Goal: Transaction & Acquisition: Purchase product/service

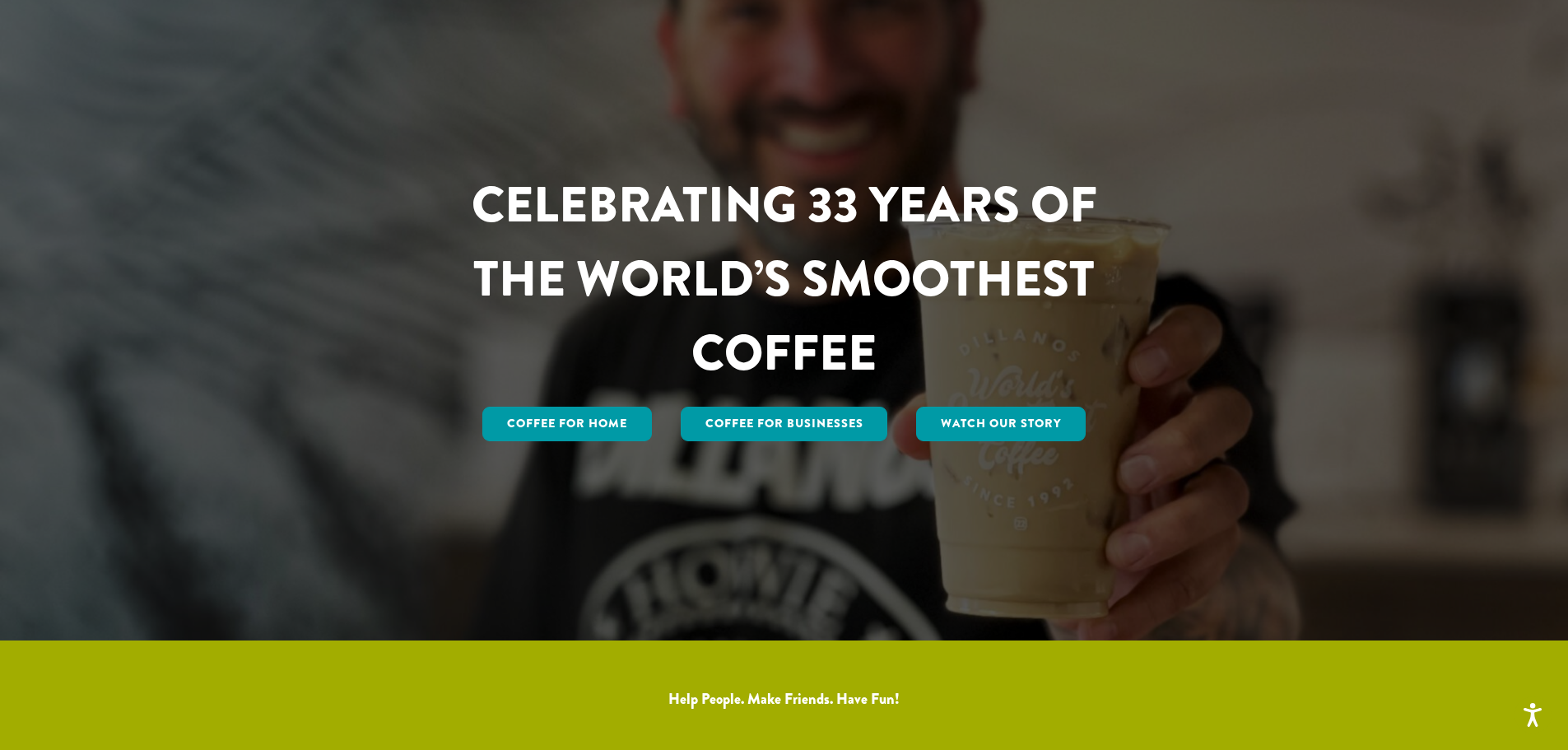
scroll to position [247, 0]
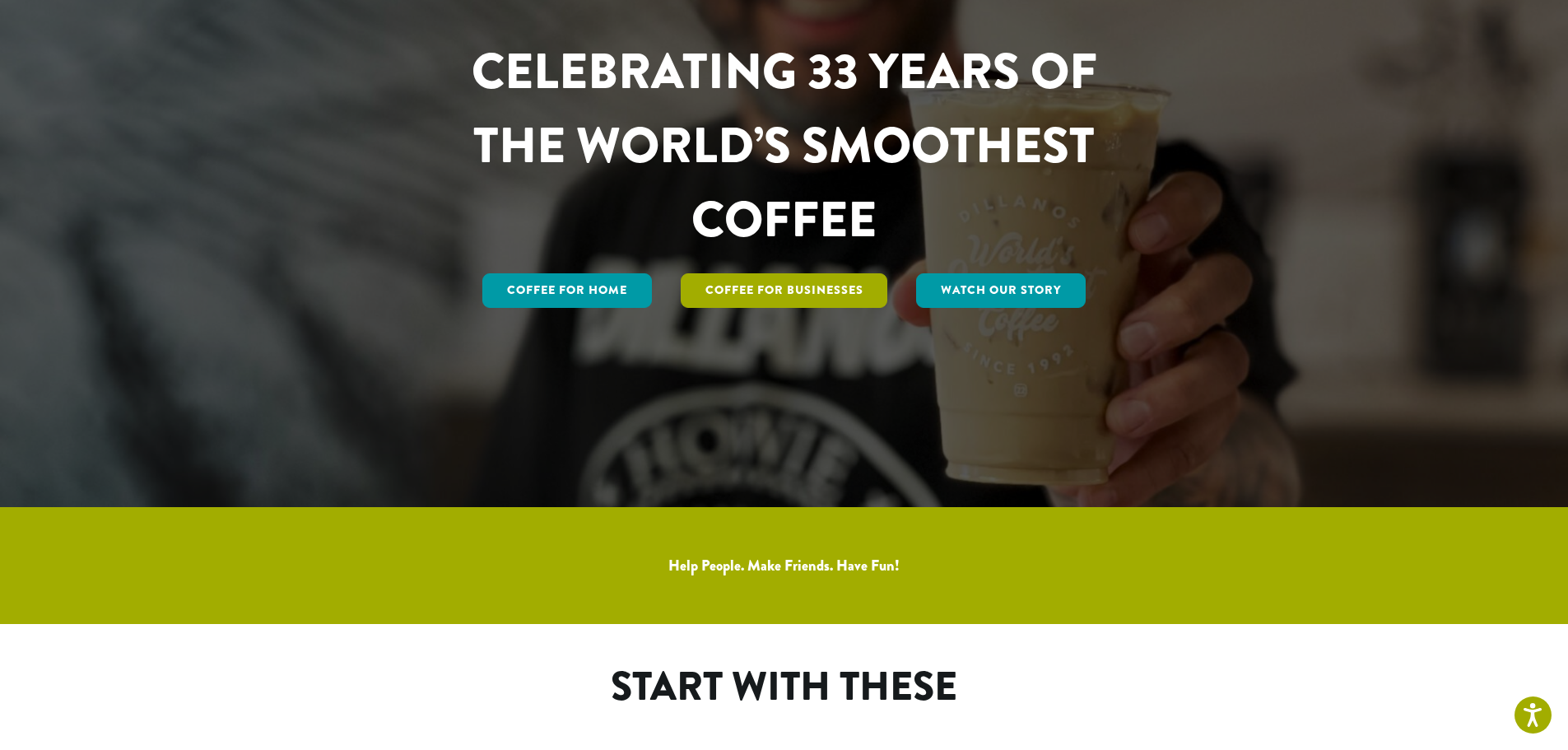
click at [803, 296] on link "Coffee For Businesses" at bounding box center [784, 290] width 207 height 35
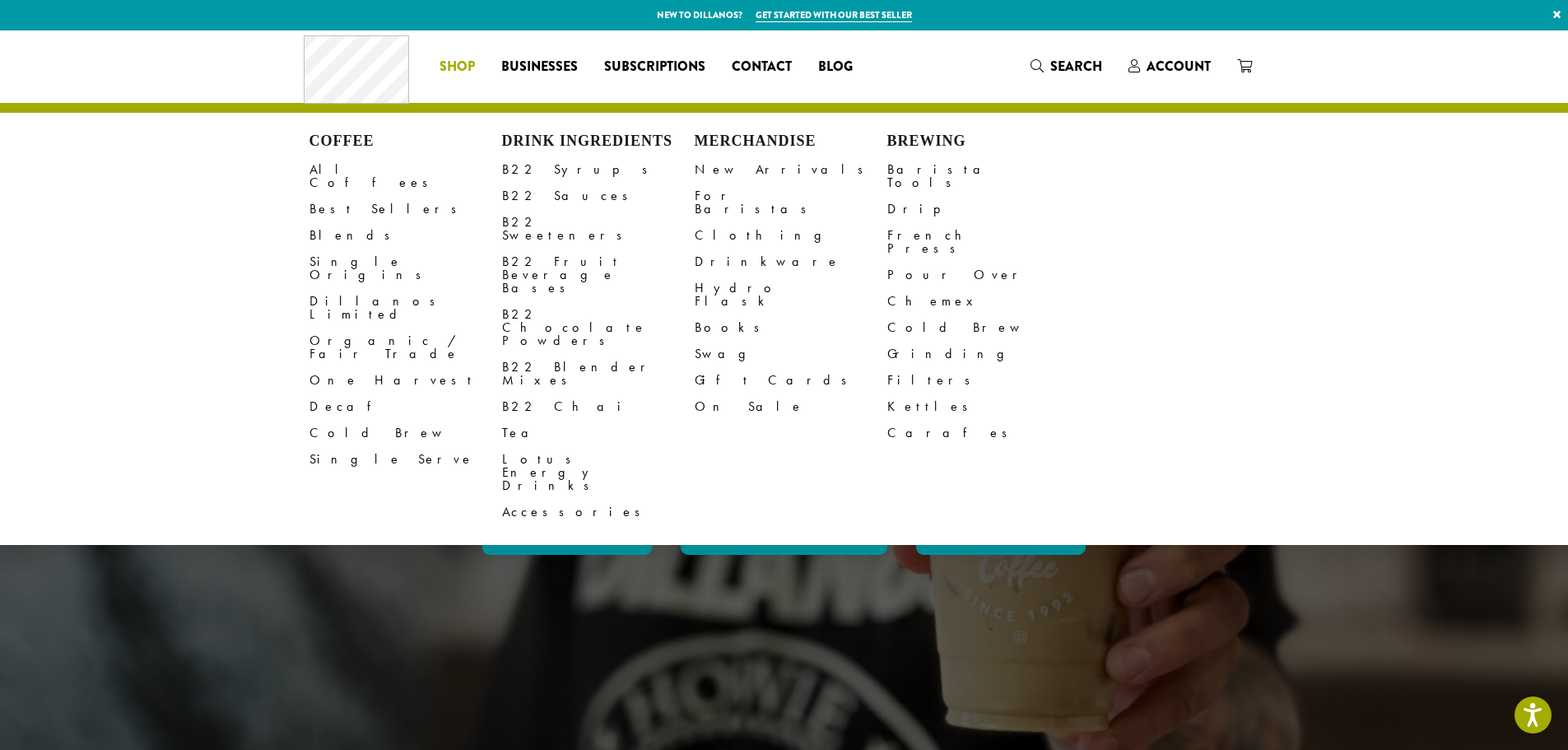
click at [477, 66] on link "Shop" at bounding box center [457, 66] width 62 height 27
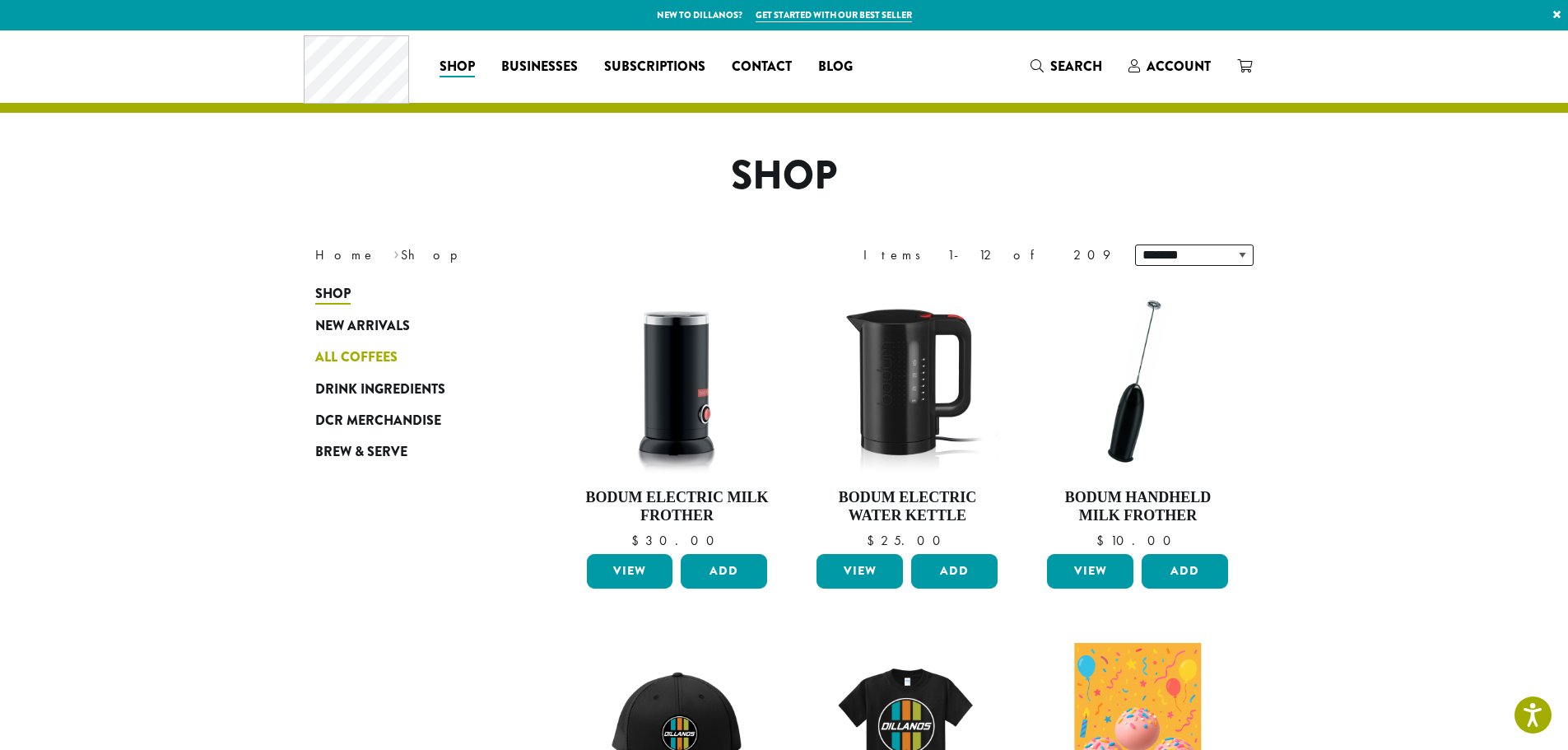
click at [390, 348] on span "All Coffees" at bounding box center [356, 357] width 82 height 20
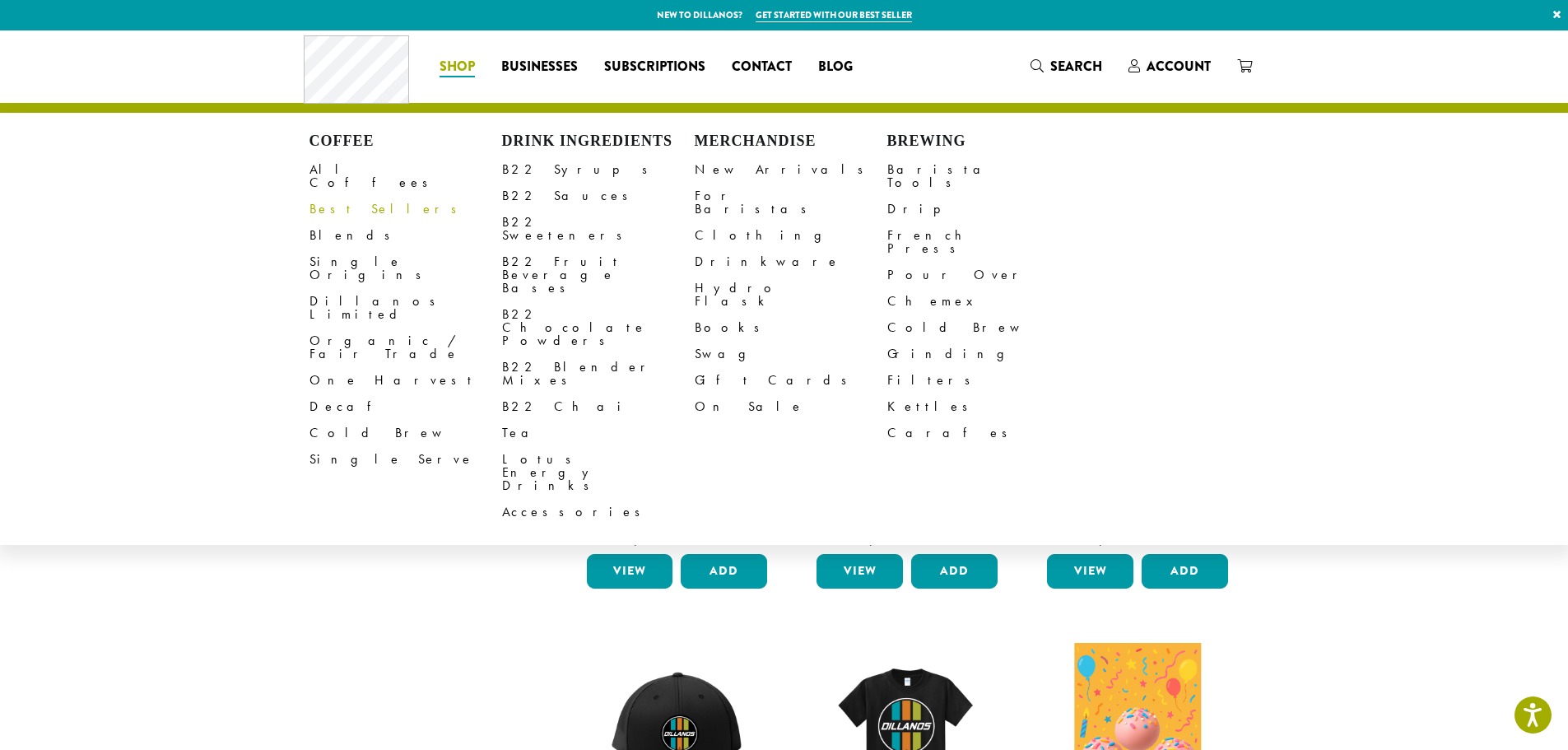
click at [348, 199] on link "Best Sellers" at bounding box center [405, 209] width 192 height 27
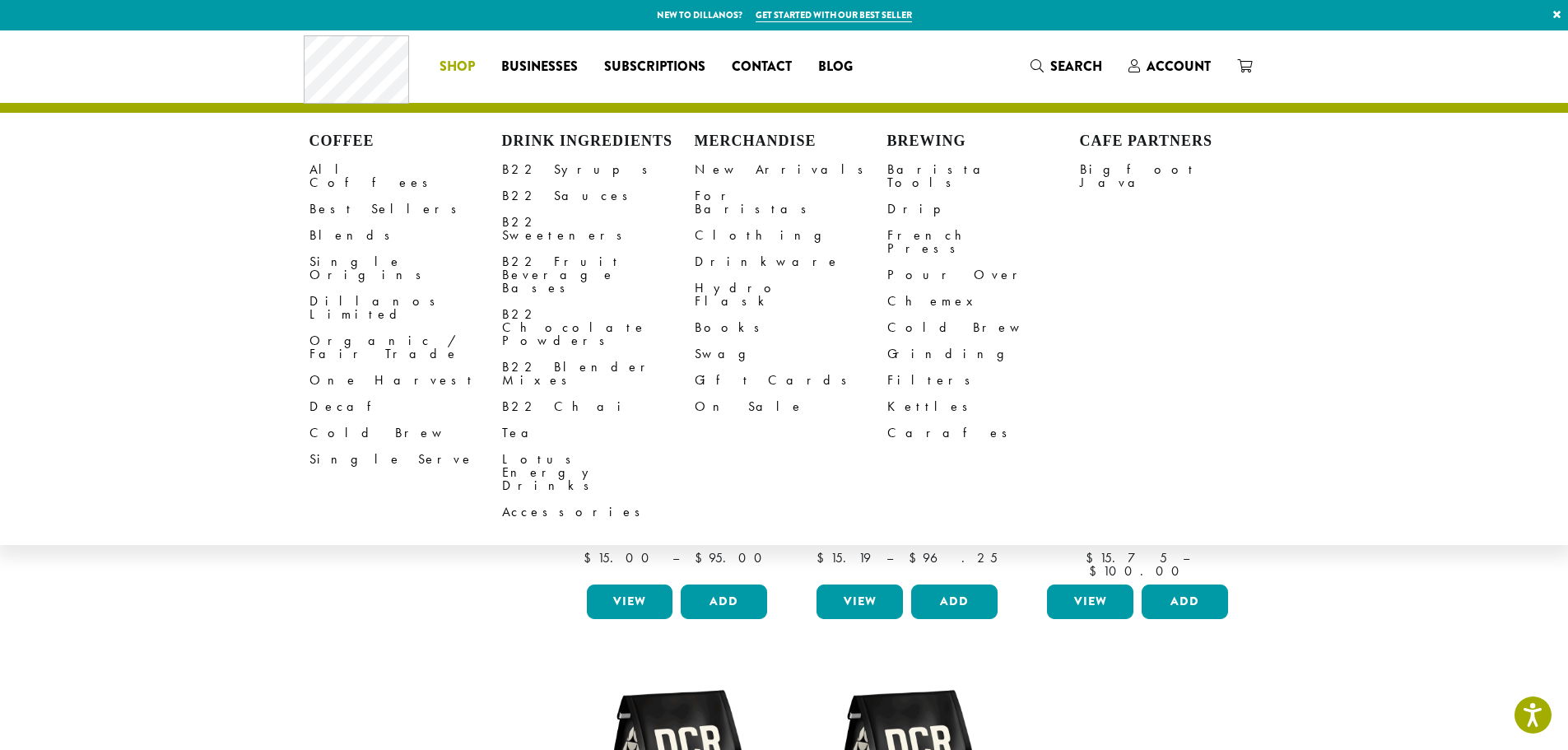
click at [460, 66] on span "Shop" at bounding box center [457, 66] width 35 height 20
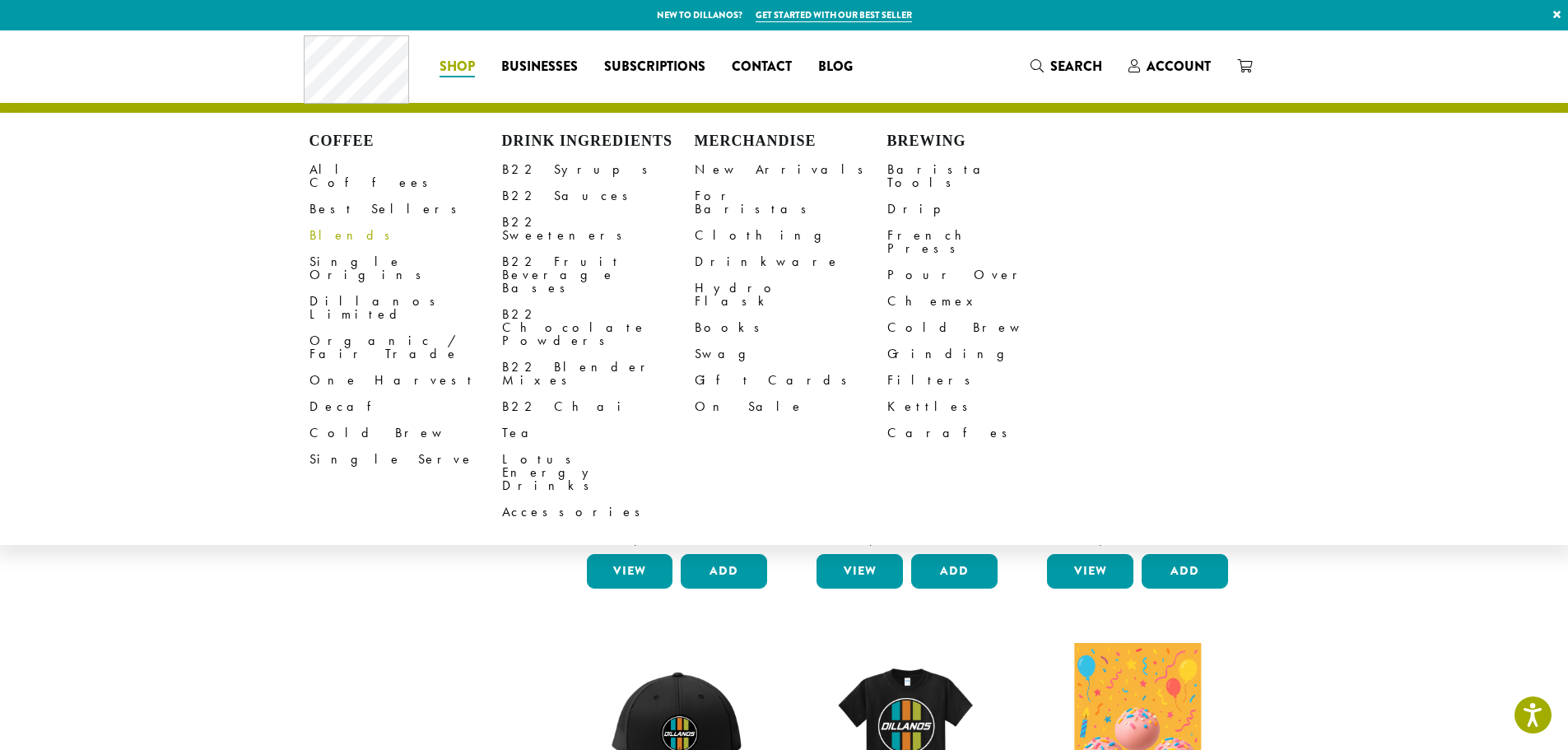
click at [327, 223] on link "Blends" at bounding box center [405, 236] width 192 height 27
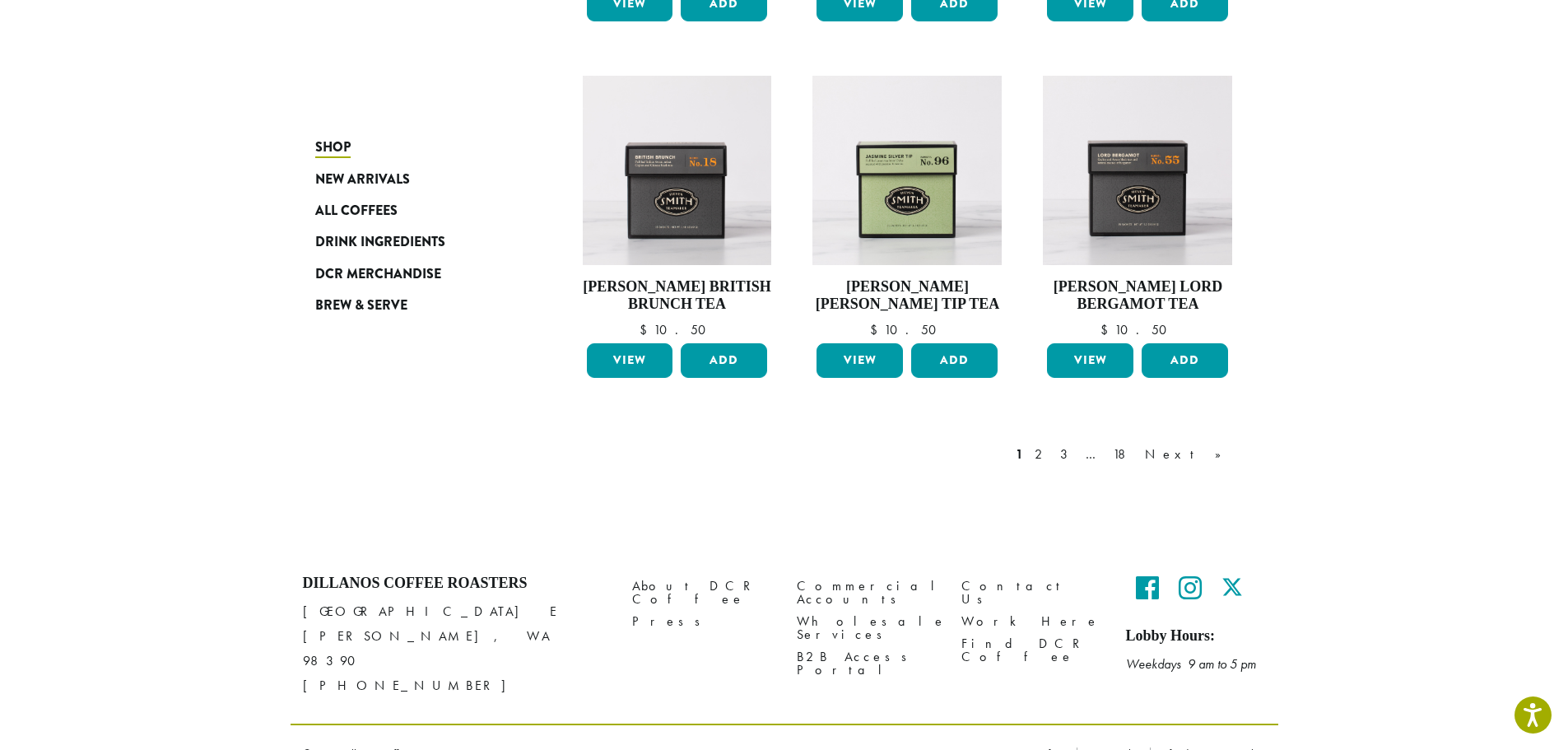
scroll to position [1291, 0]
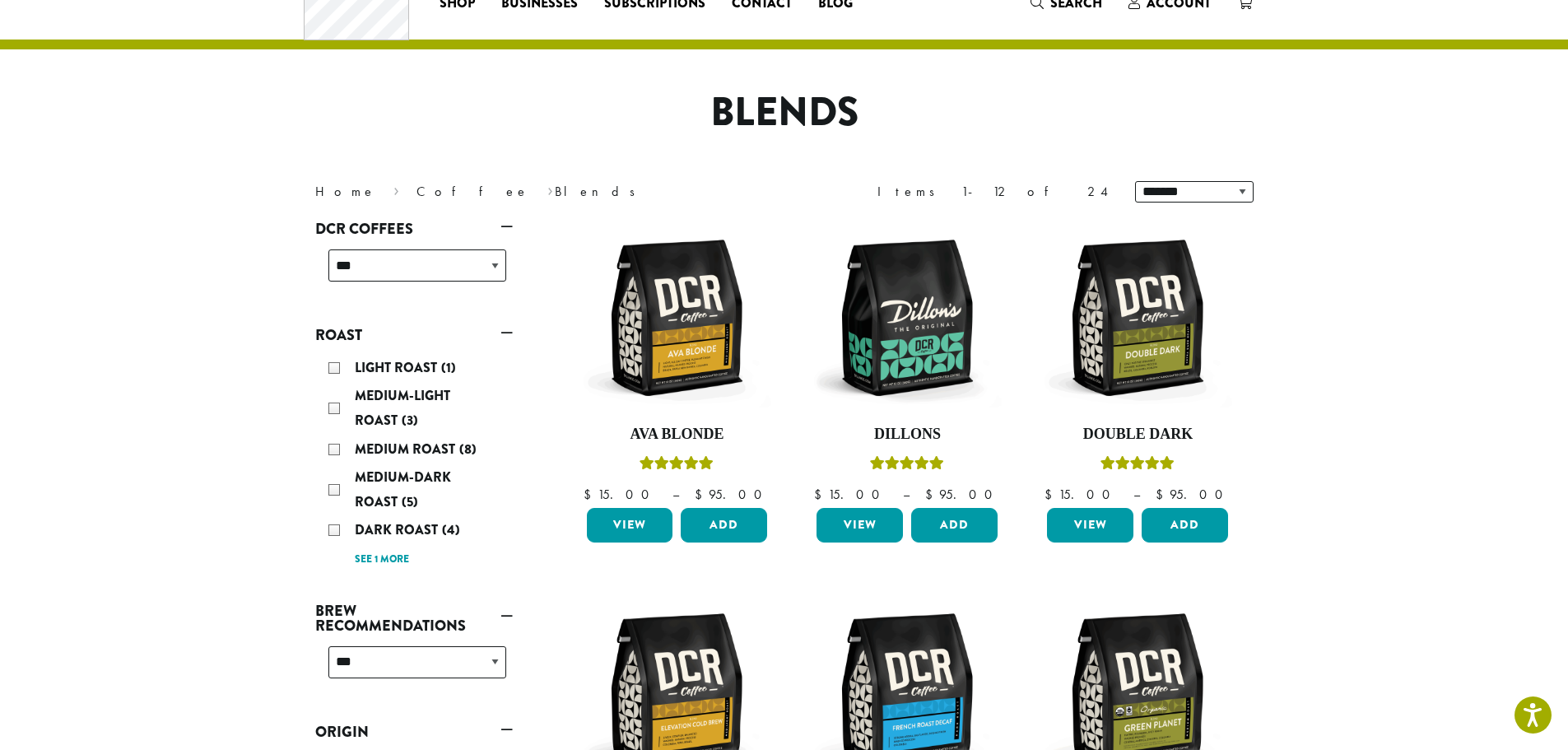
scroll to position [165, 0]
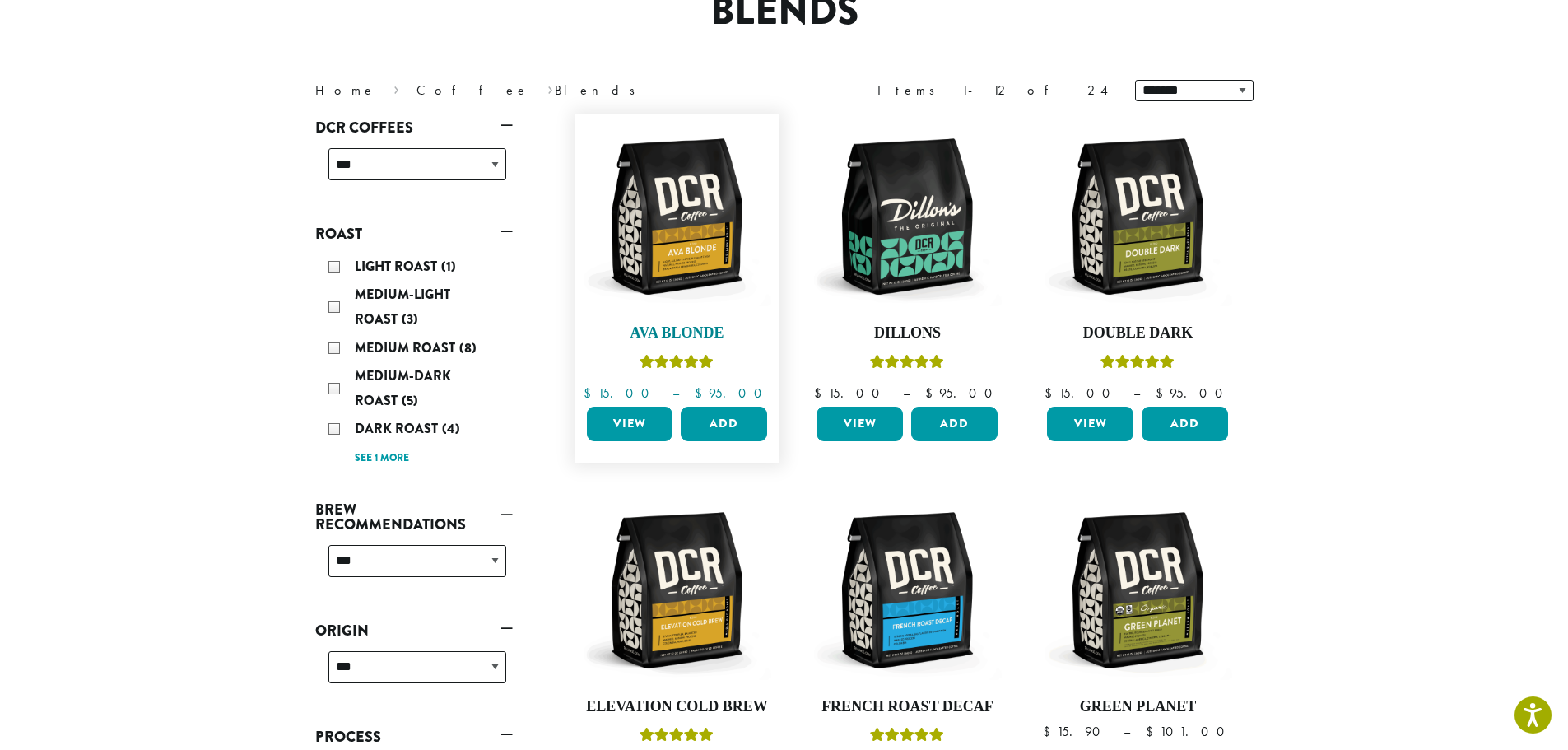
click at [661, 233] on img at bounding box center [677, 216] width 190 height 190
click at [646, 425] on link "View" at bounding box center [630, 424] width 87 height 35
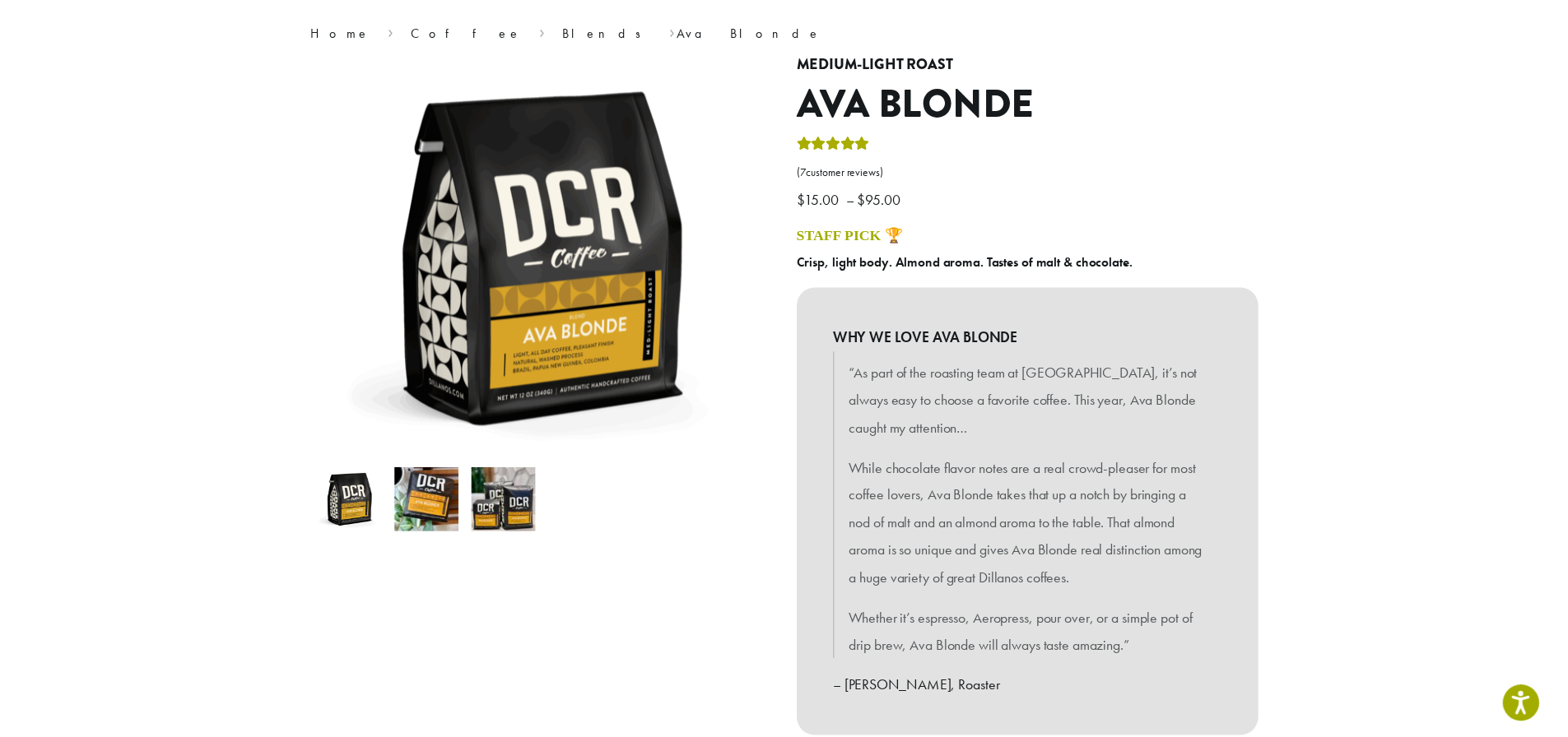
scroll to position [493, 0]
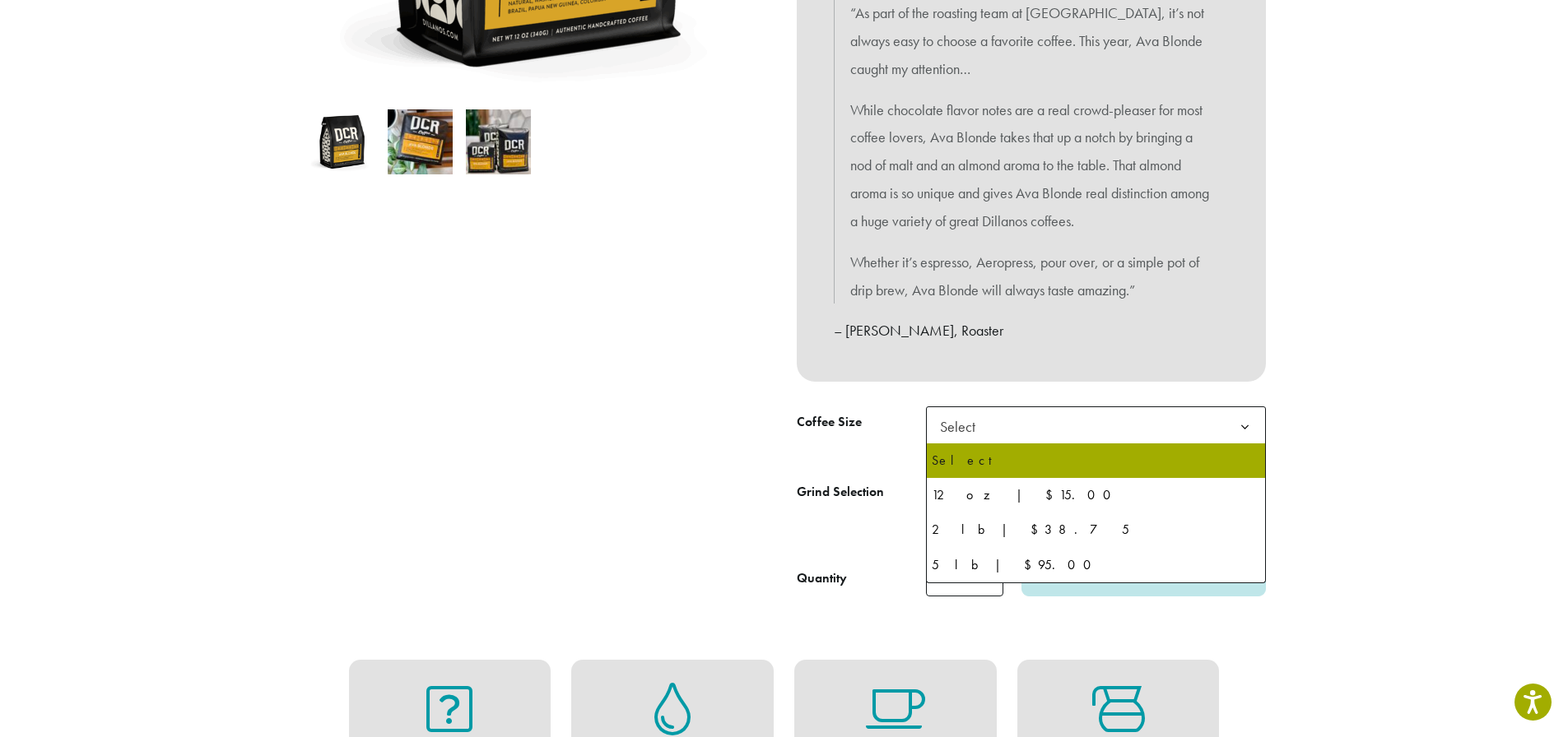
click at [1181, 416] on span "Select" at bounding box center [1096, 427] width 340 height 41
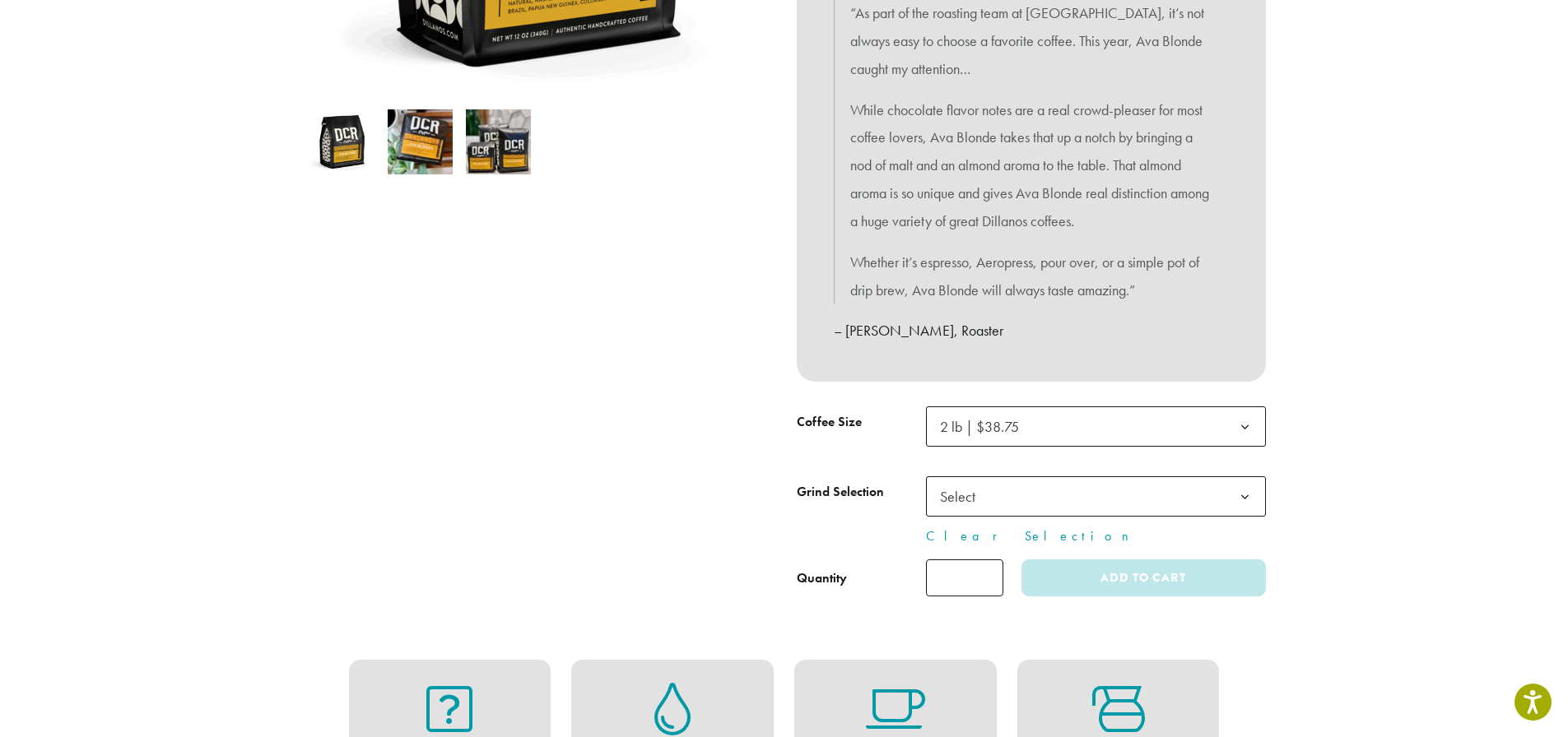
click at [1221, 488] on span "Select" at bounding box center [1096, 497] width 340 height 41
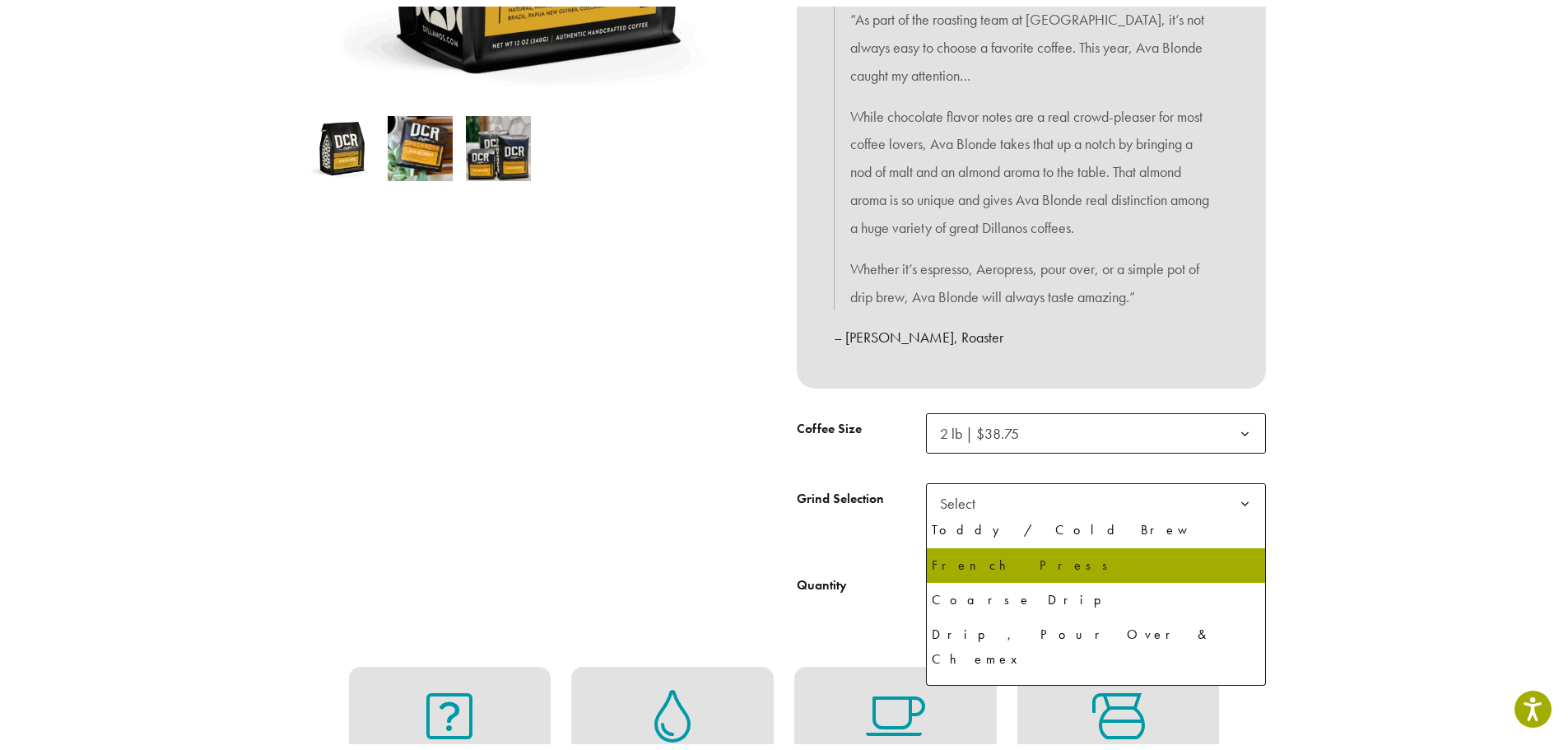
scroll to position [113, 0]
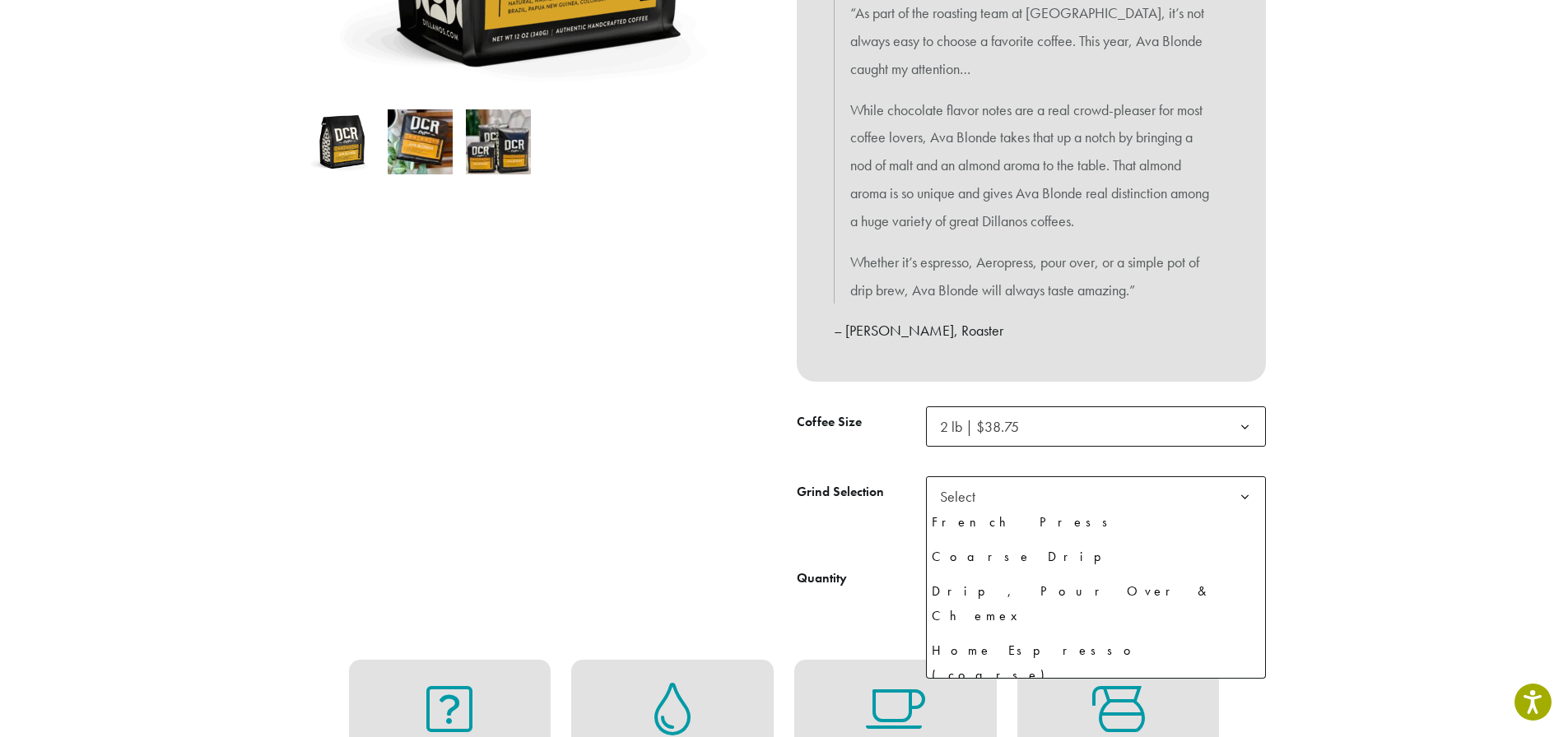
select select "**********"
select select "********"
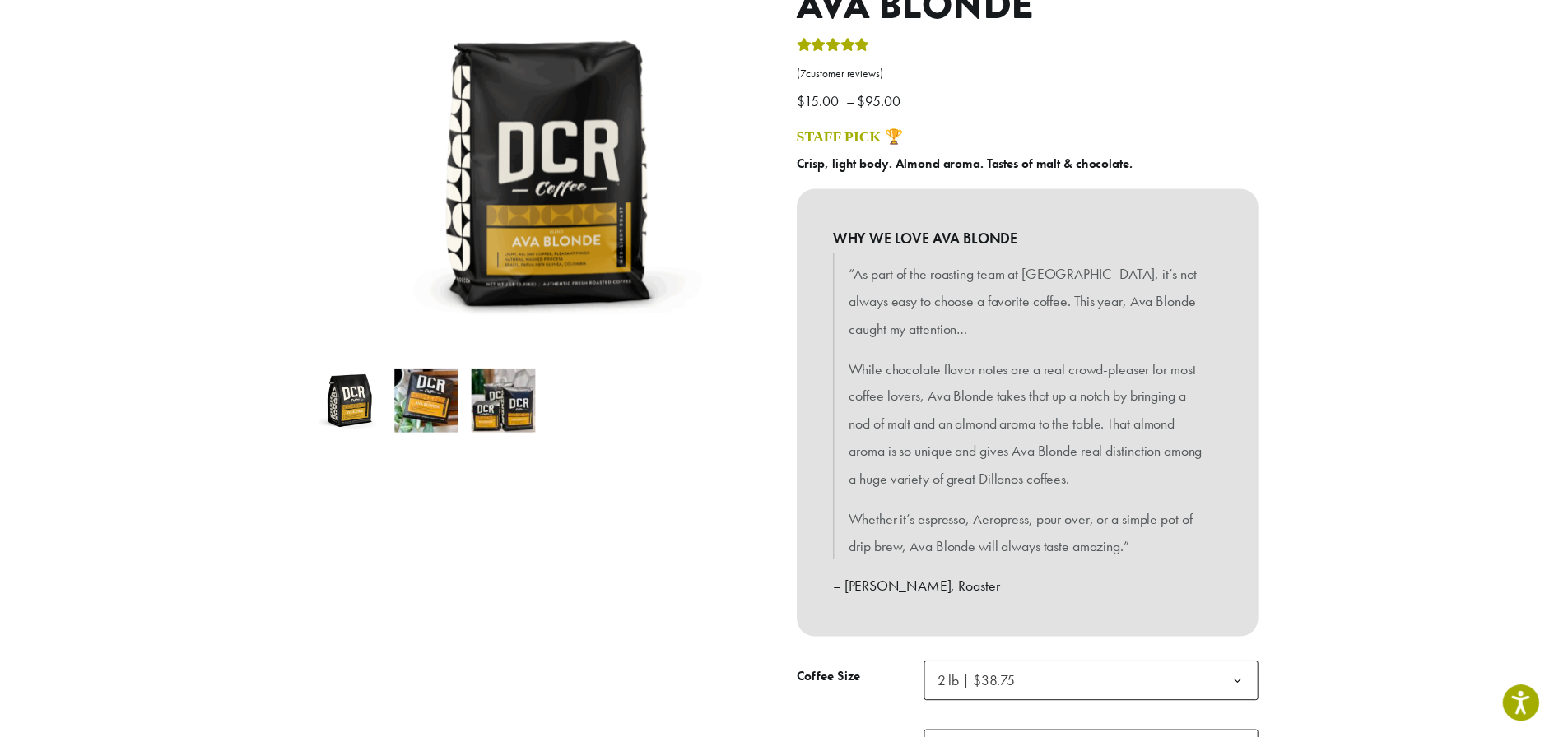
scroll to position [493, 0]
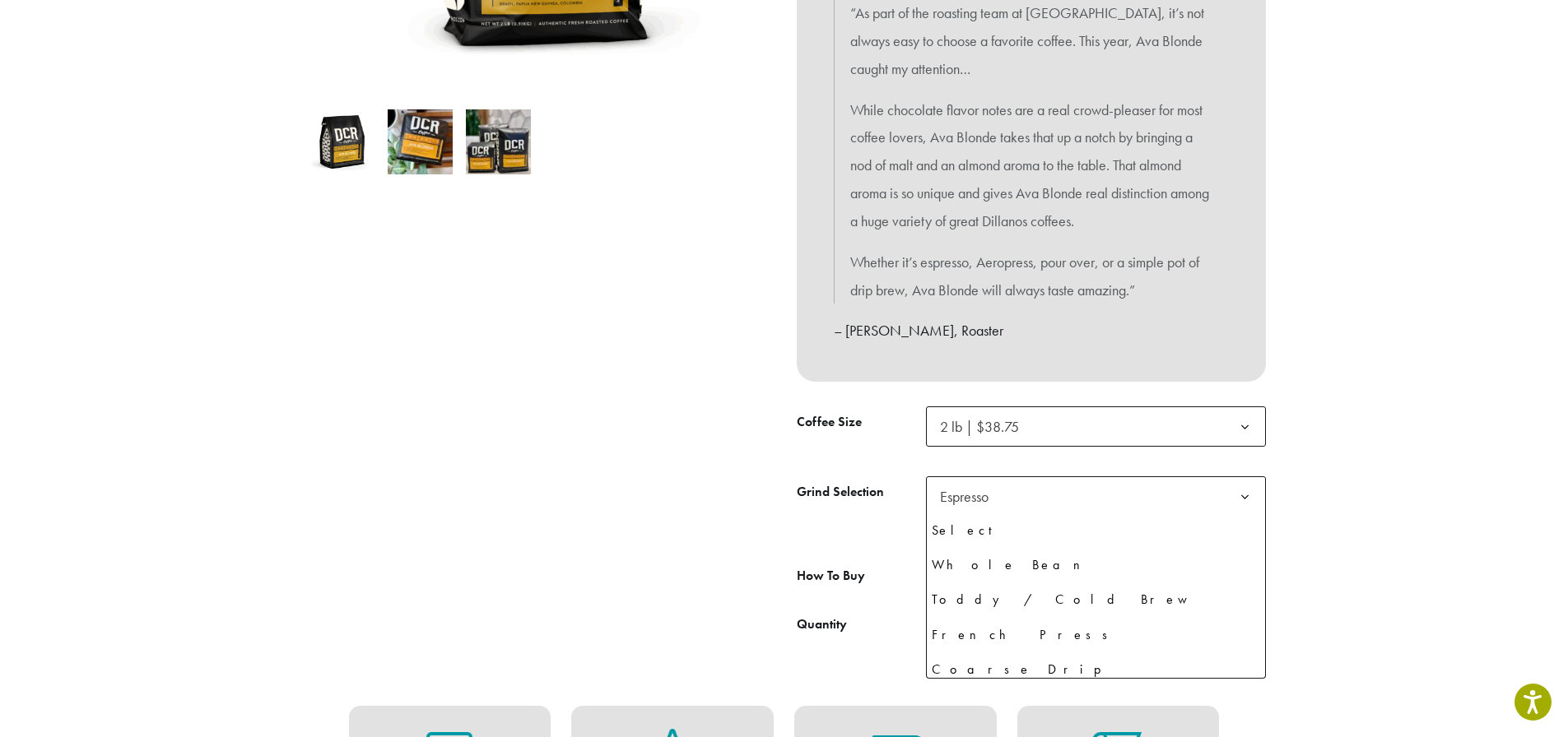
click at [1234, 490] on b at bounding box center [1245, 498] width 41 height 41
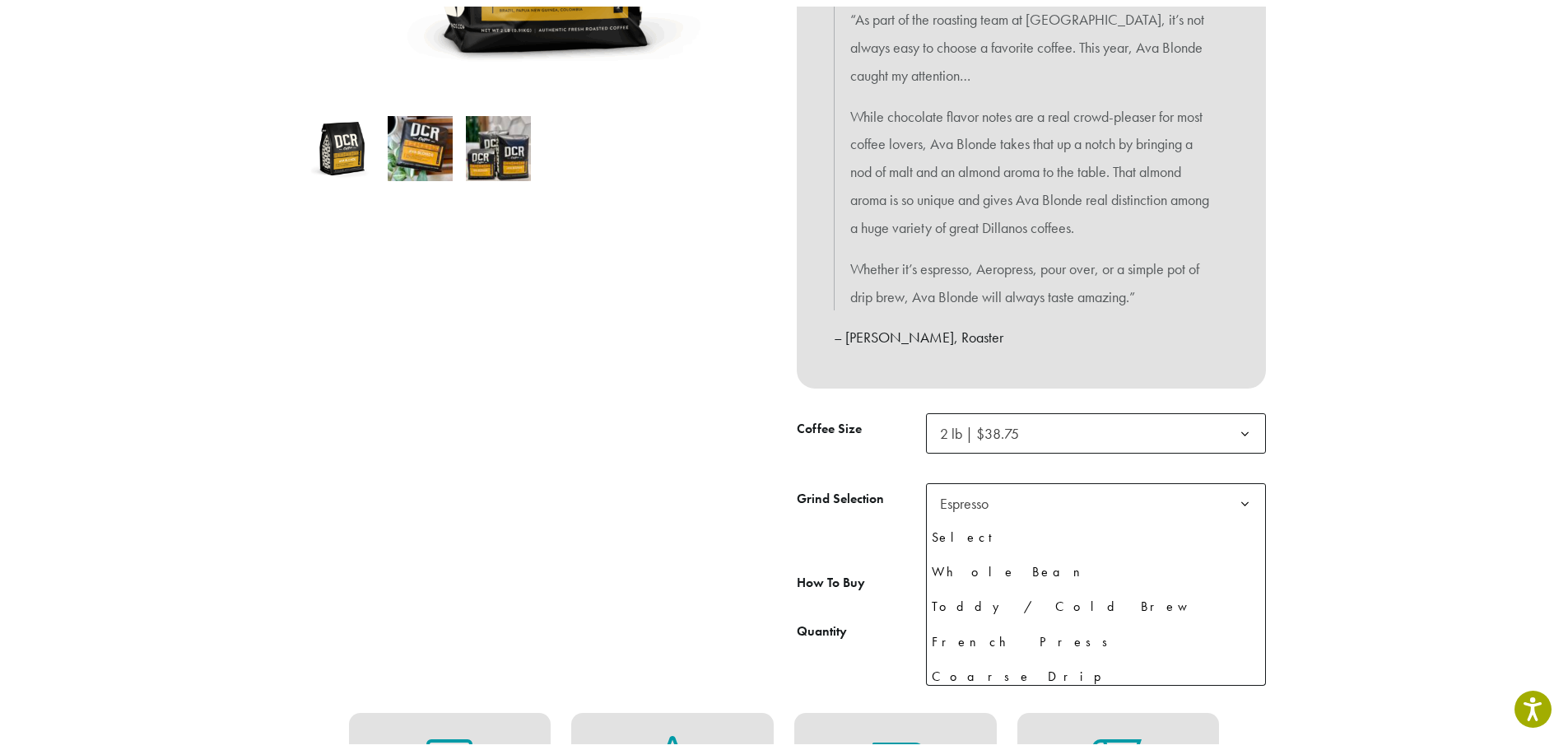
scroll to position [113, 0]
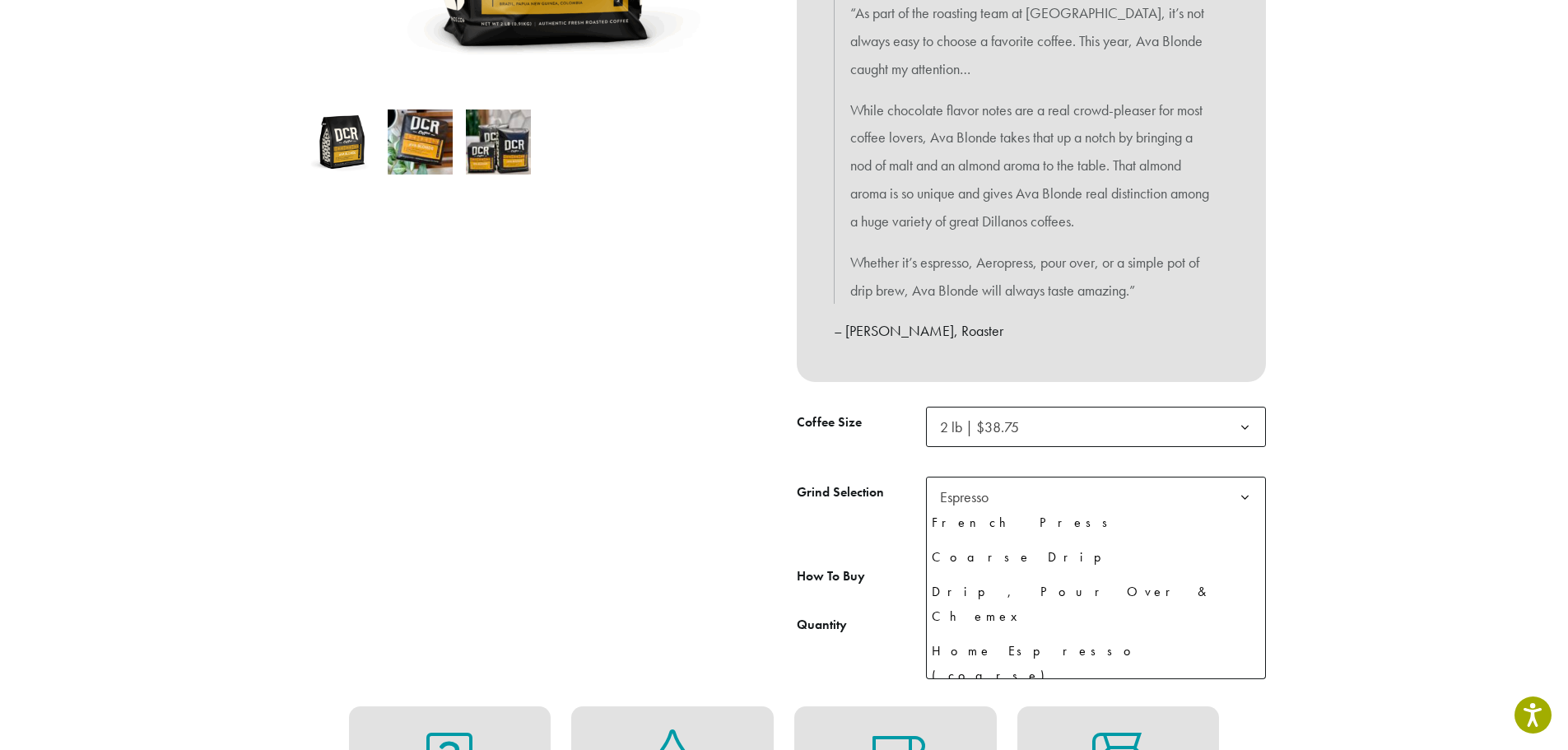
click at [1234, 490] on b at bounding box center [1245, 498] width 41 height 41
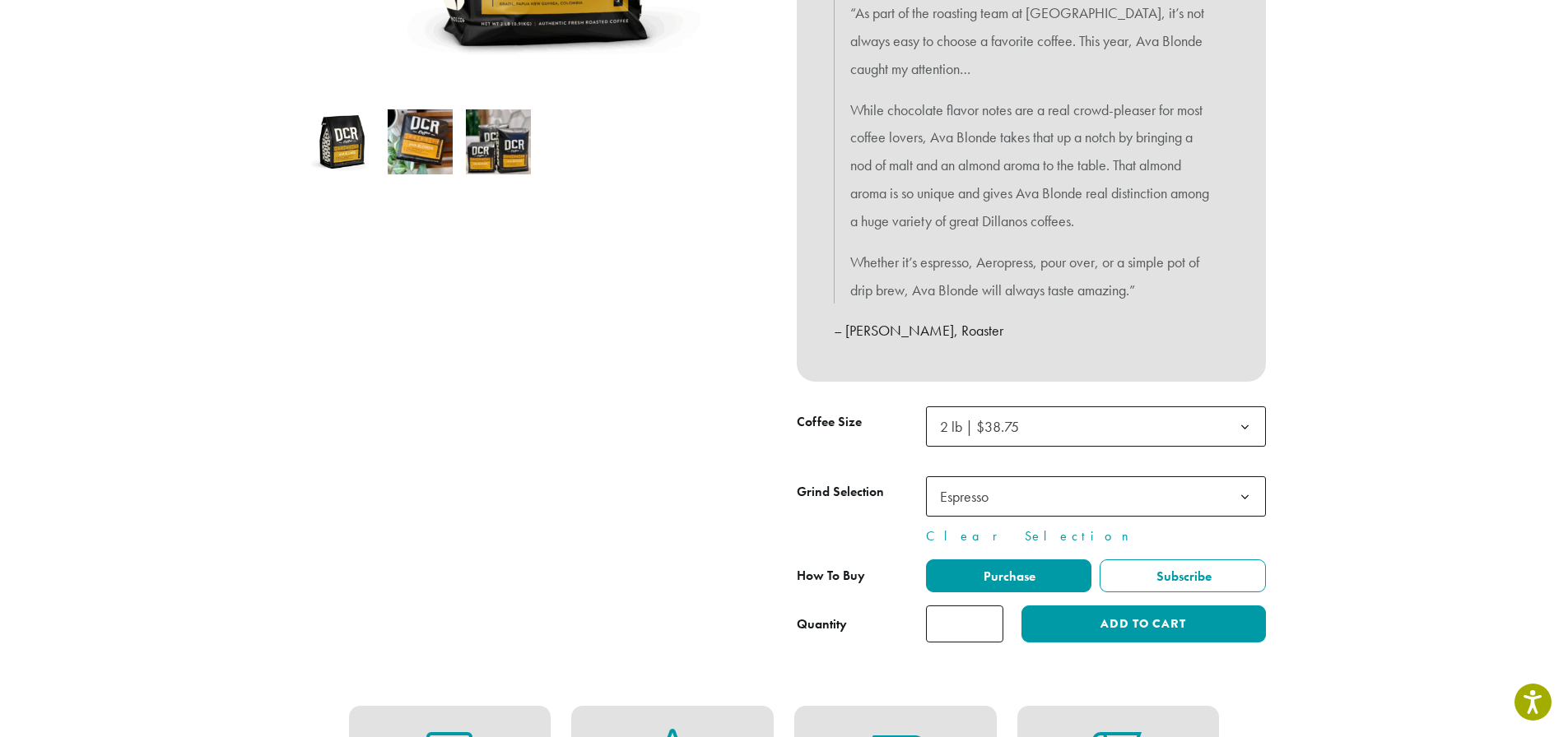
click at [1251, 424] on b at bounding box center [1245, 428] width 41 height 41
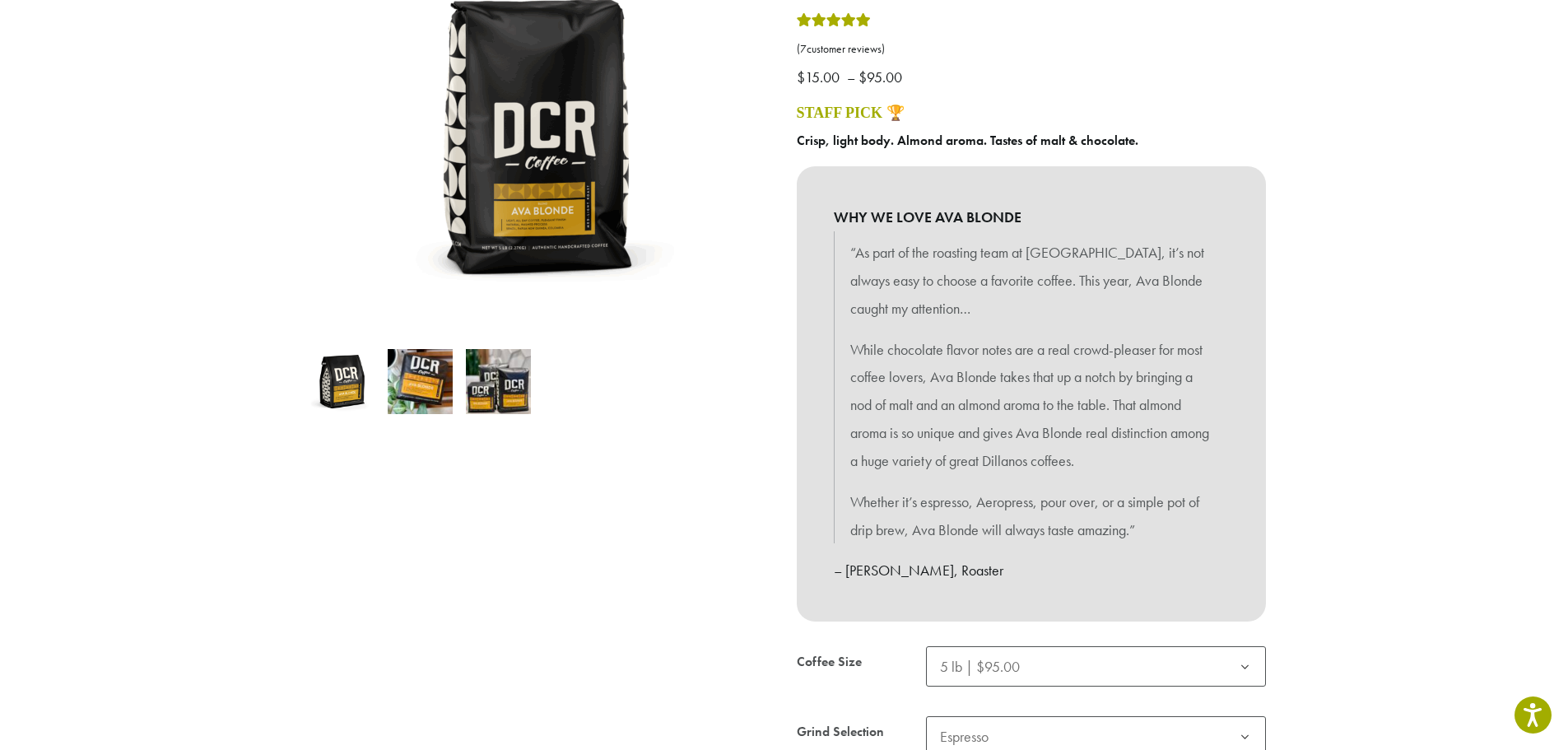
scroll to position [411, 0]
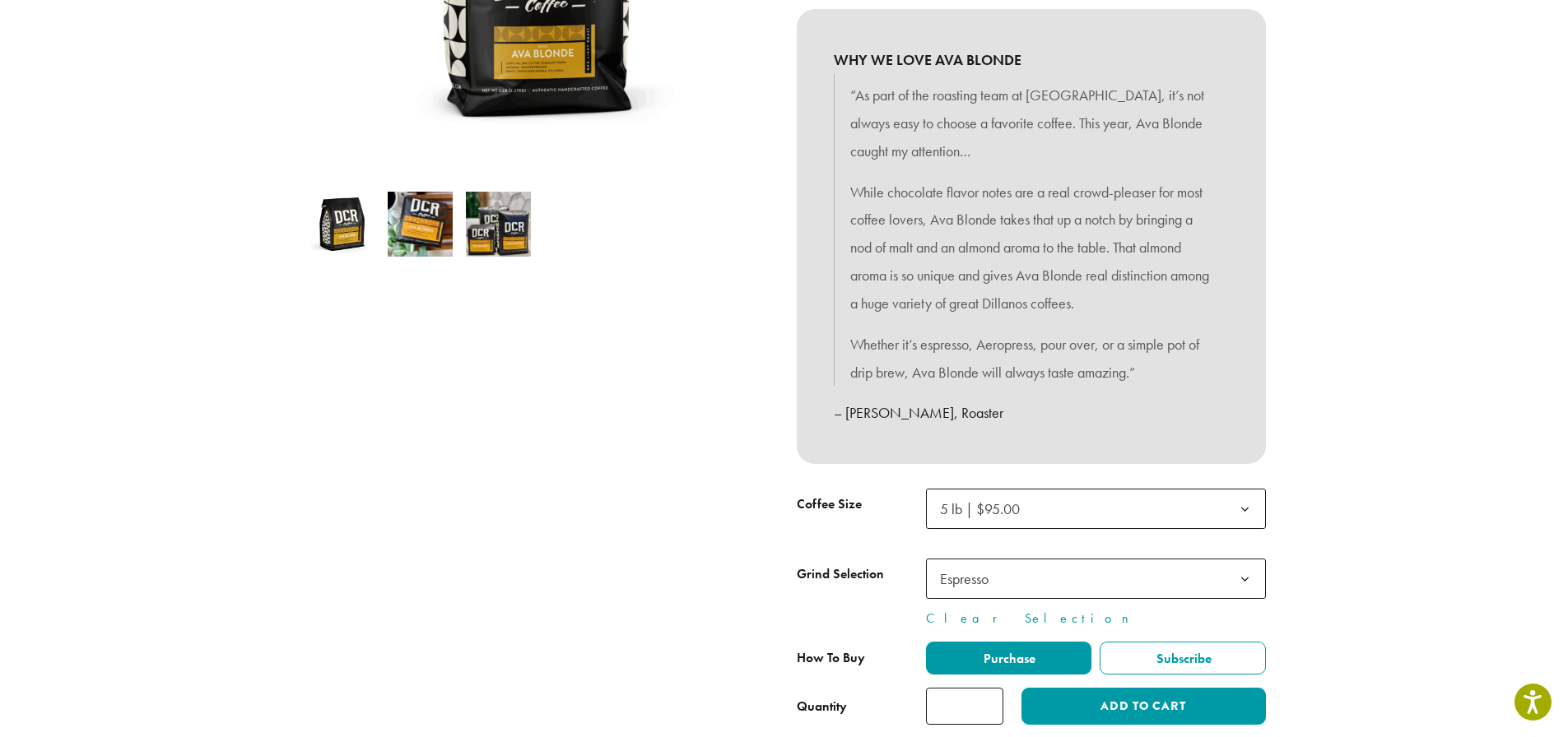
click at [1249, 502] on b at bounding box center [1245, 510] width 41 height 41
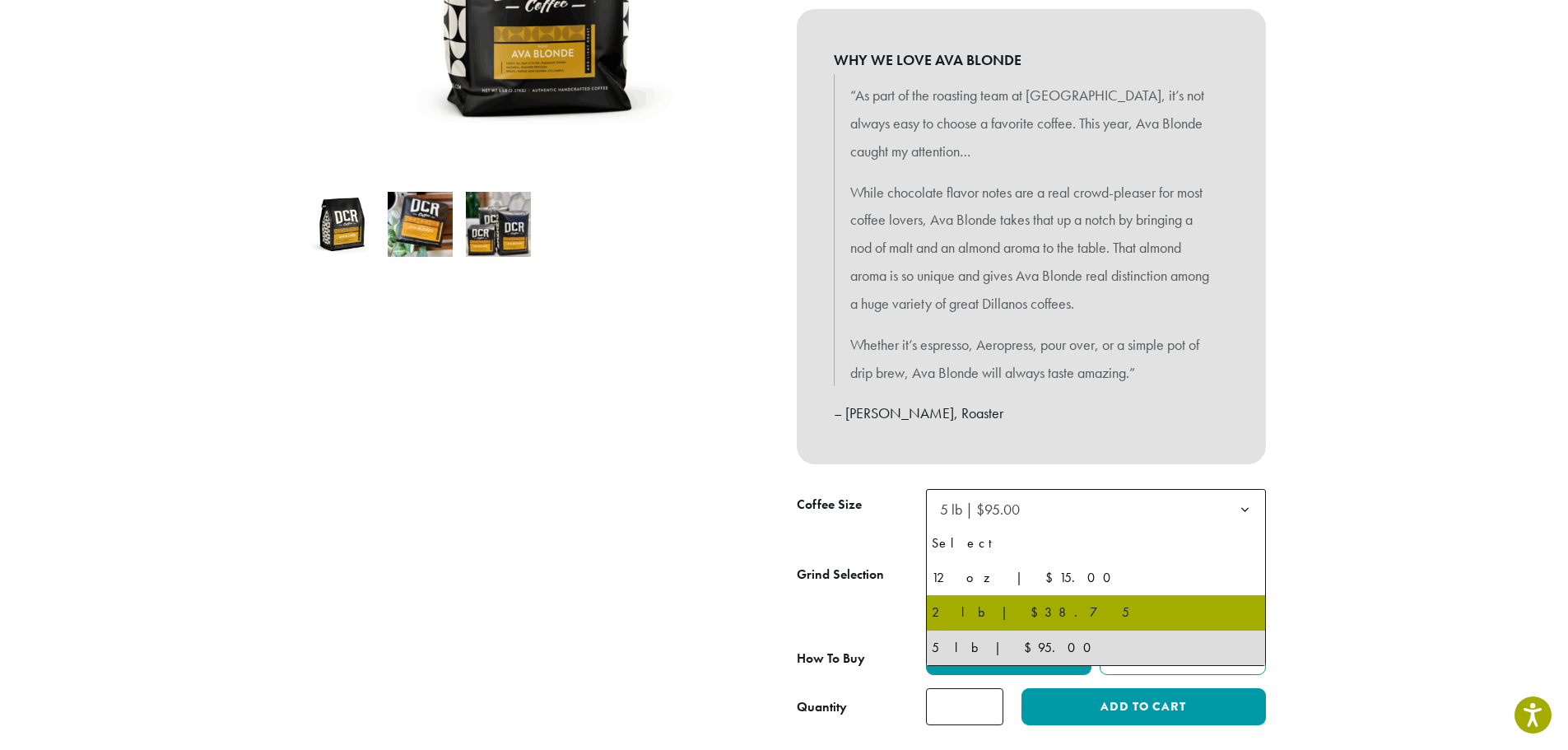
select select "**********"
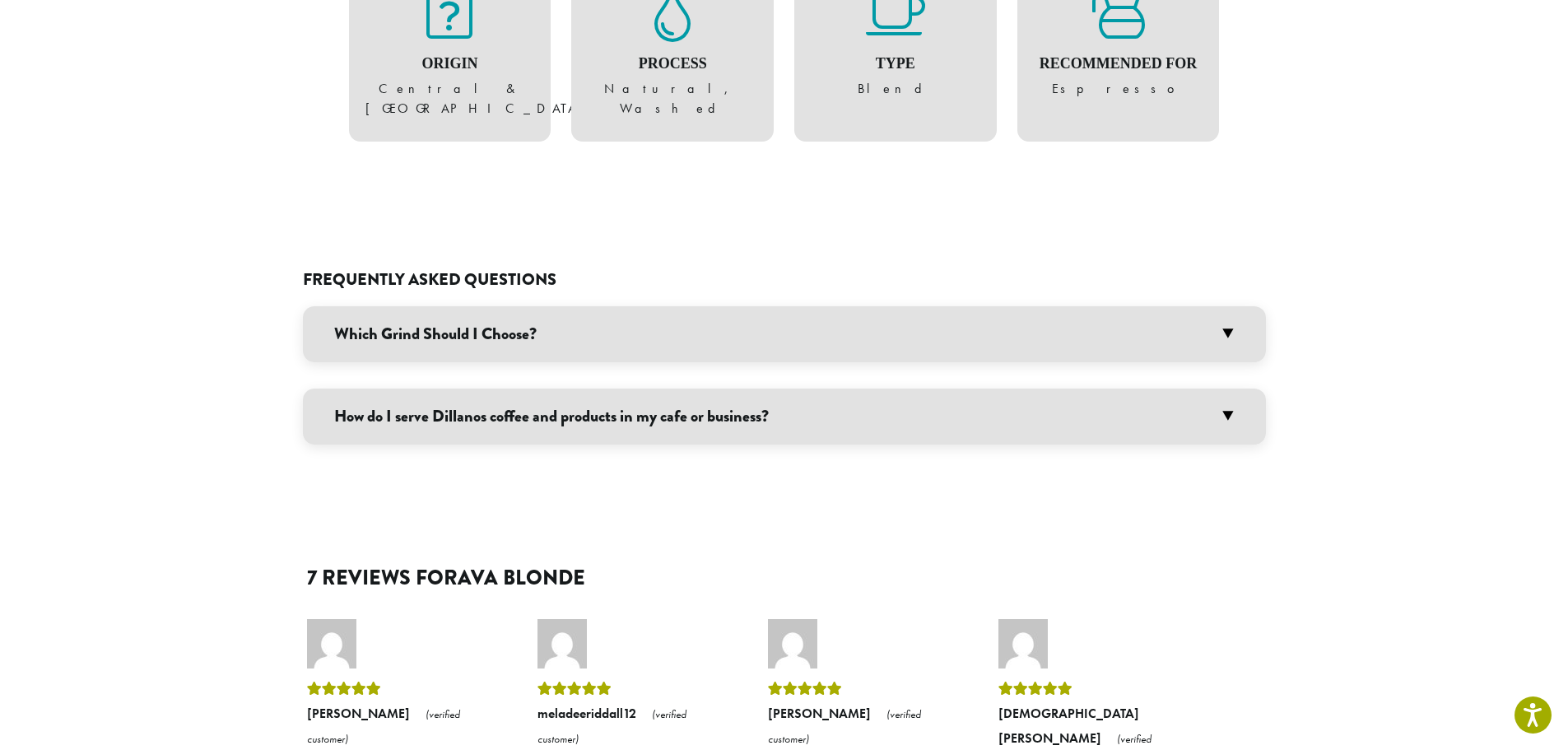
scroll to position [1235, 0]
click at [1228, 306] on h3 "Which Grind Should I Choose?" at bounding box center [784, 333] width 963 height 56
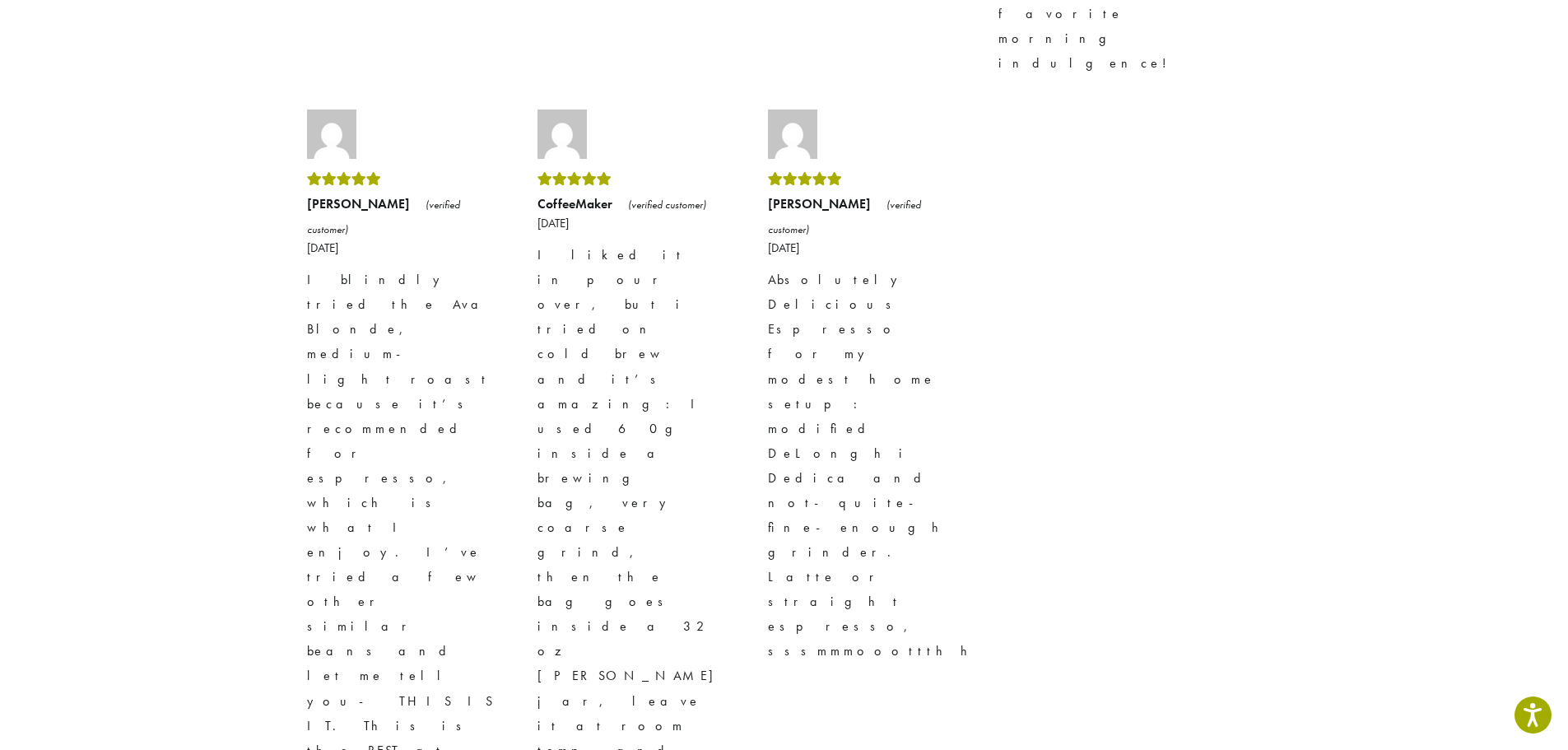
scroll to position [2992, 0]
